Goal: Information Seeking & Learning: Learn about a topic

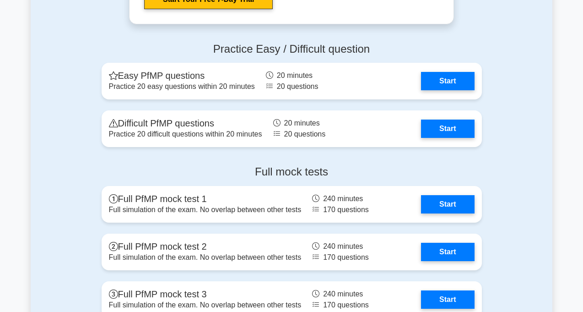
scroll to position [1013, 0]
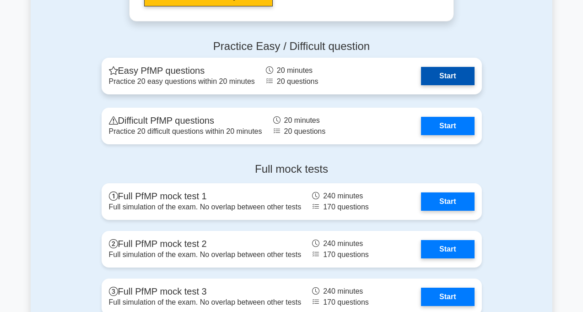
click at [456, 81] on link "Start" at bounding box center [447, 76] width 53 height 18
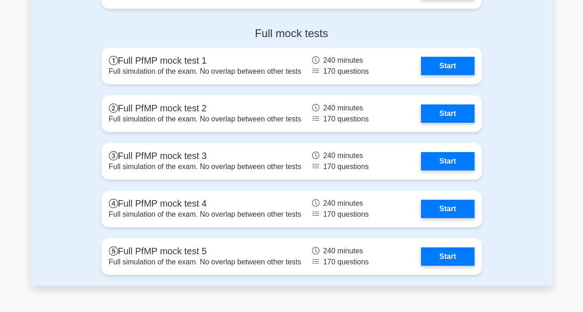
scroll to position [1157, 0]
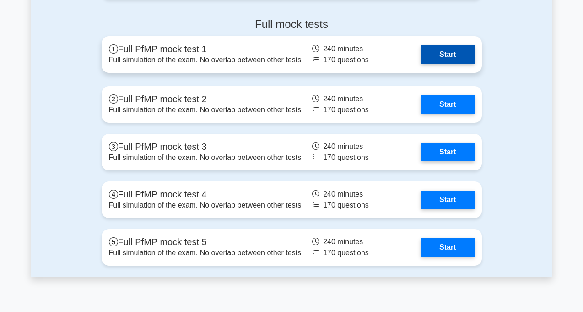
click at [440, 55] on link "Start" at bounding box center [447, 54] width 53 height 18
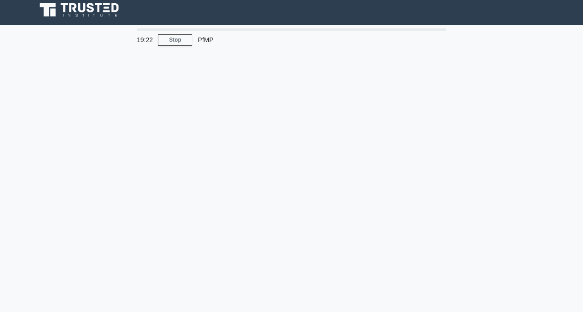
scroll to position [5, 0]
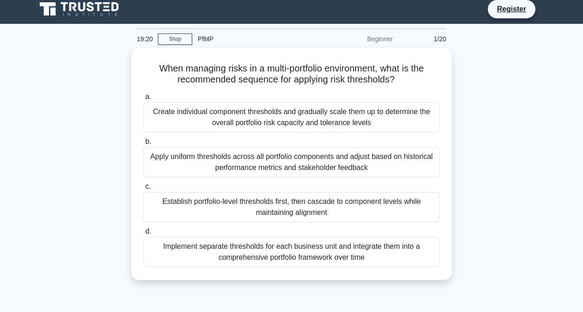
click at [583, 95] on html "Register 19:20 Stop PfMP" at bounding box center [291, 242] width 583 height 494
